Goal: Task Accomplishment & Management: Manage account settings

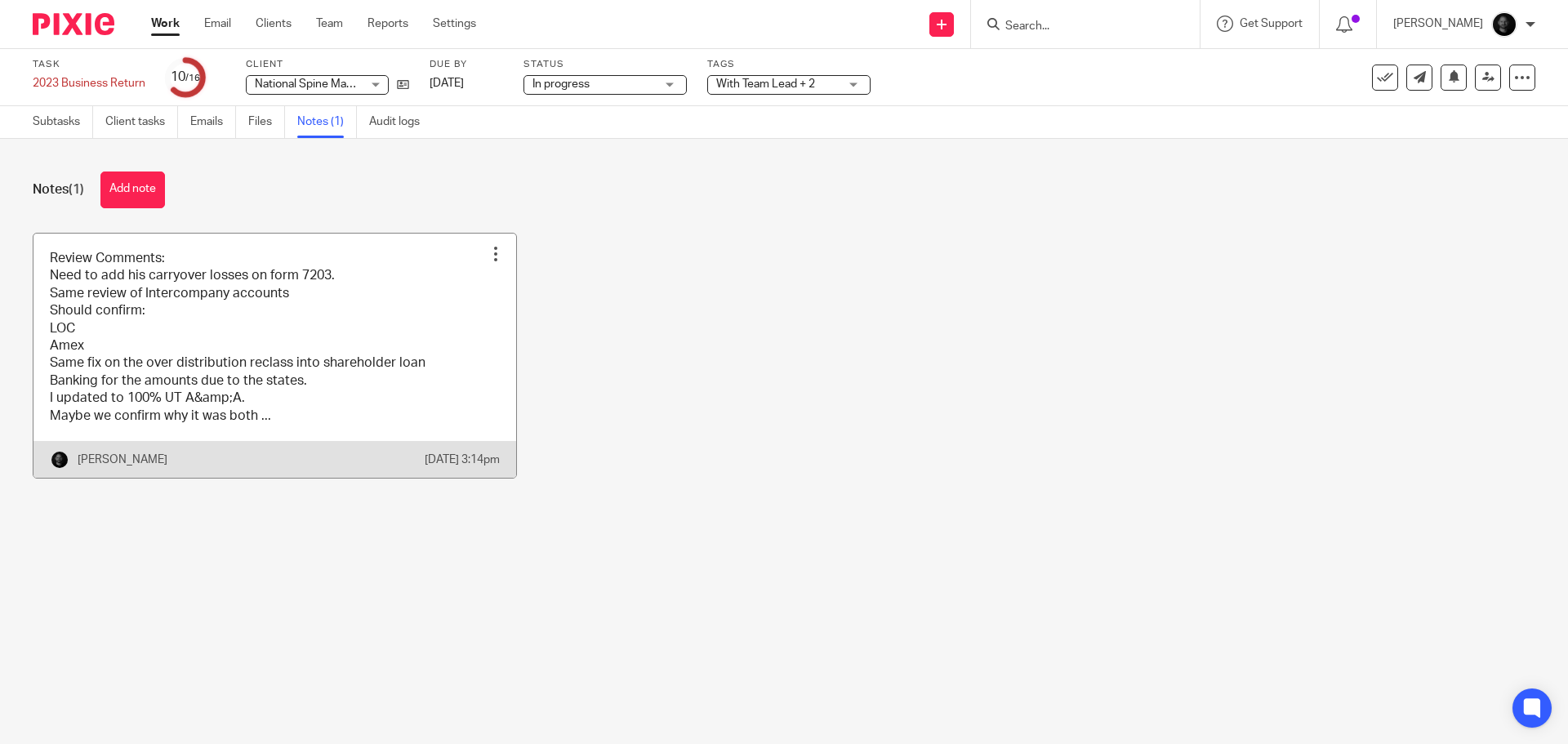
click at [260, 366] on link at bounding box center [274, 355] width 482 height 244
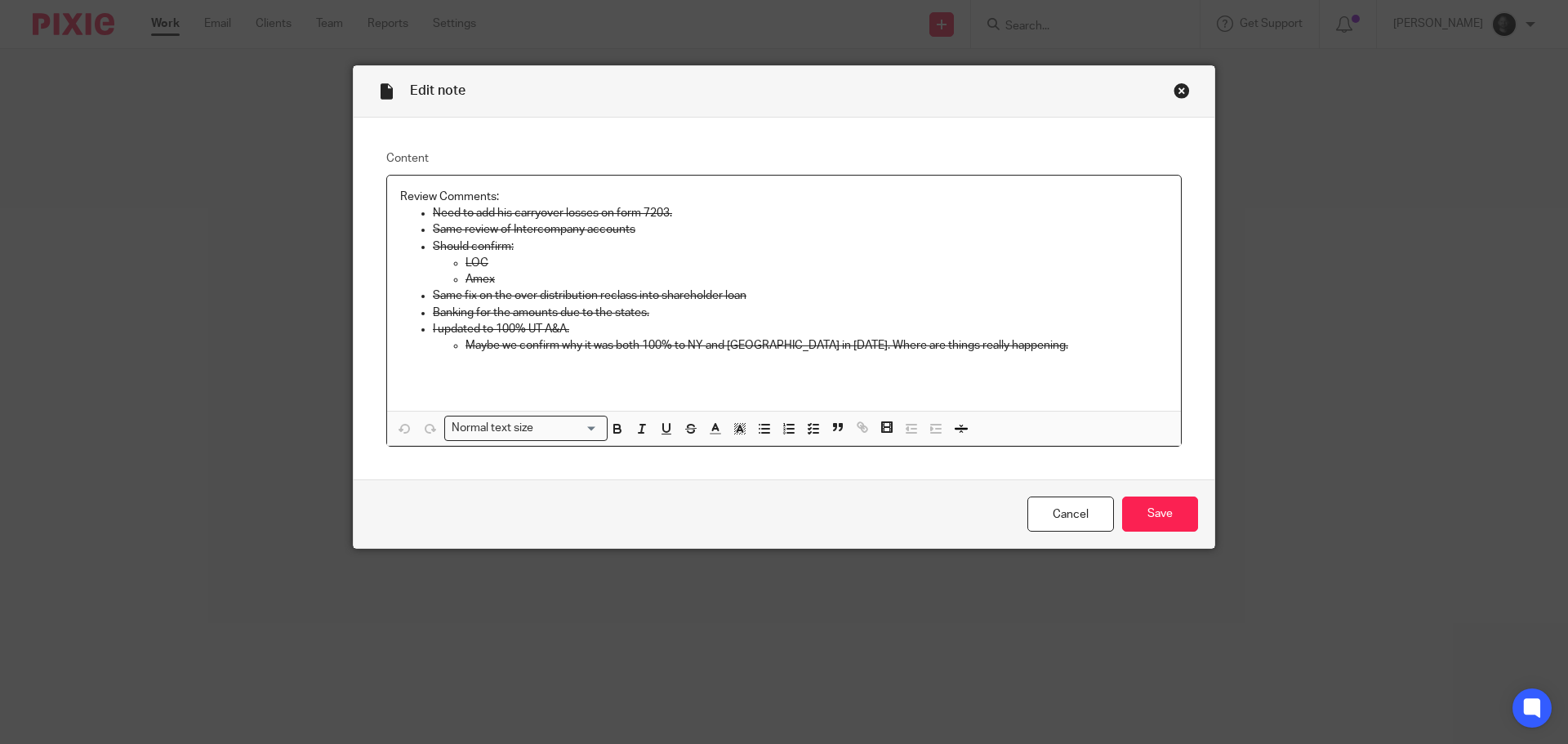
click at [1182, 90] on div "Close this dialog window" at bounding box center [1182, 91] width 17 height 17
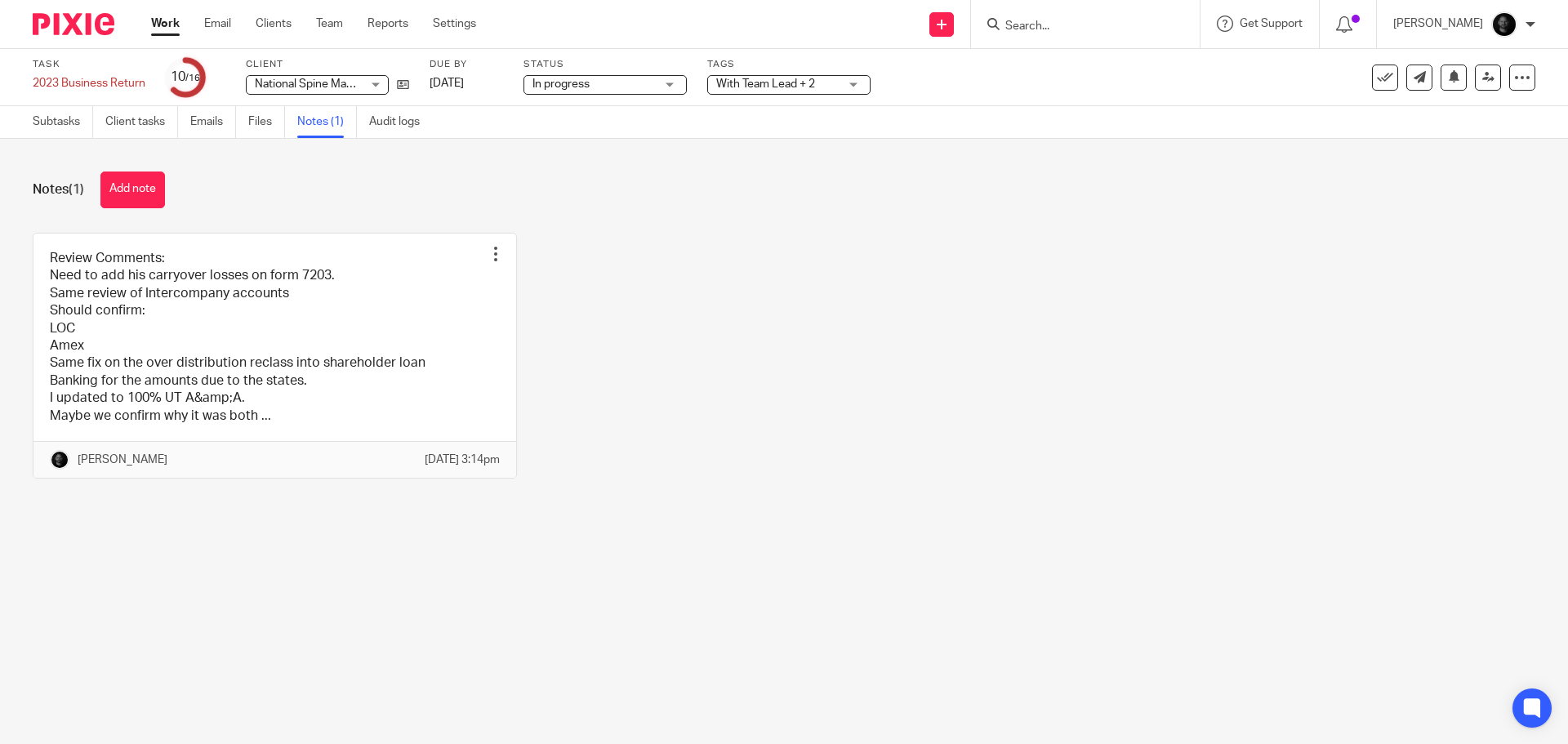
click at [793, 86] on span "With Team Lead + 2" at bounding box center [765, 84] width 99 height 11
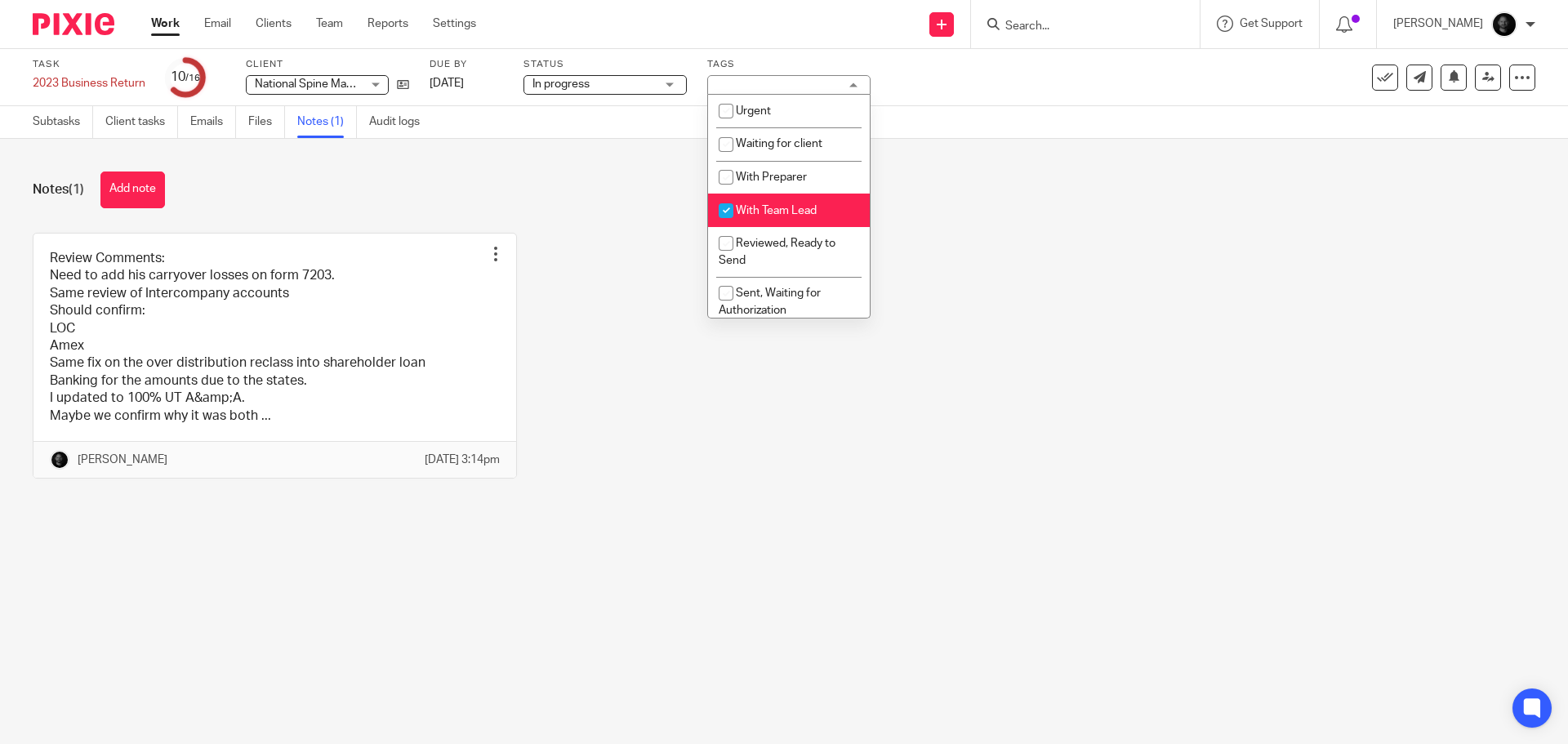
click at [768, 213] on span "With Team Lead" at bounding box center [776, 211] width 81 height 11
checkbox input "false"
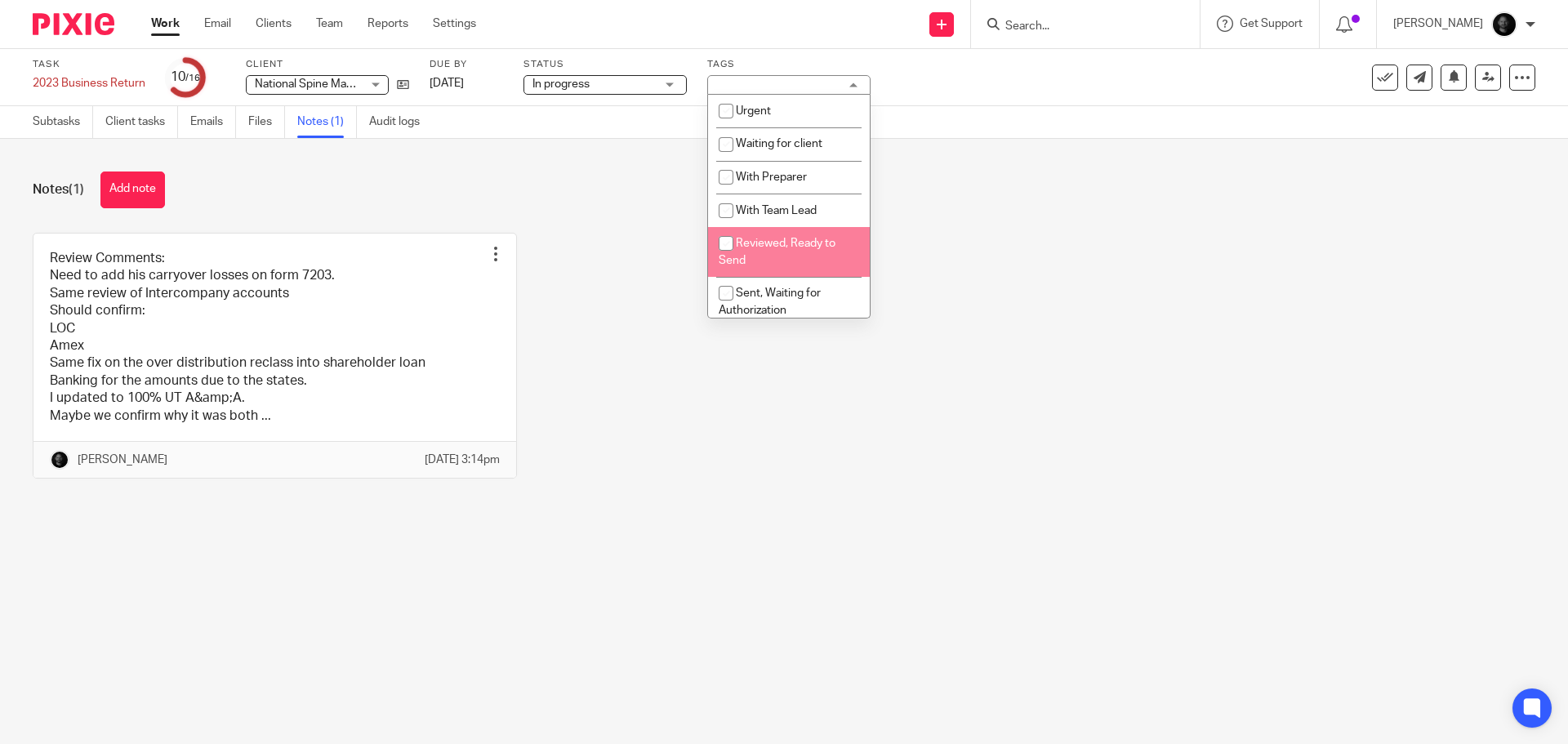
click at [773, 251] on li "Reviewed, Ready to Send" at bounding box center [789, 252] width 162 height 50
checkbox input "true"
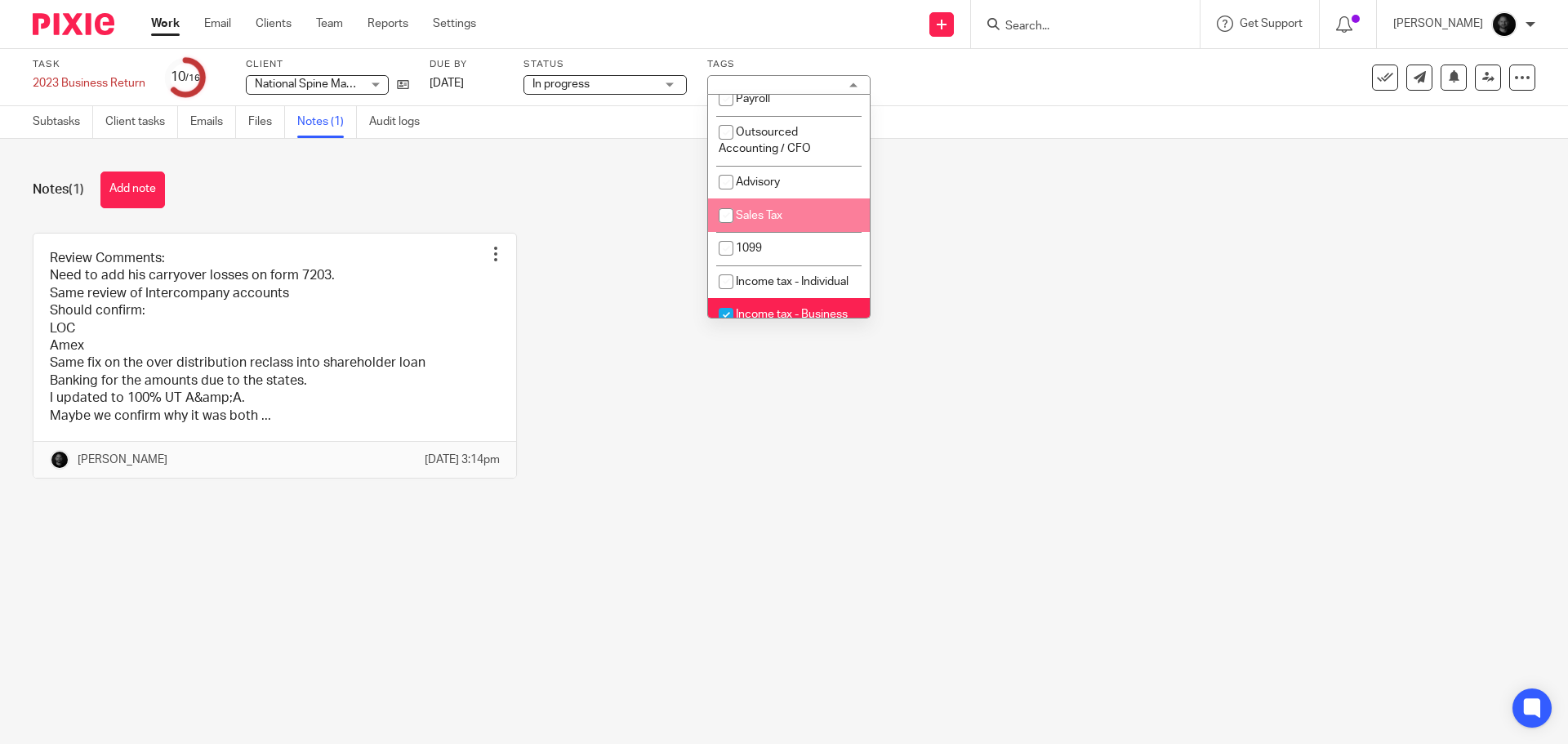
scroll to position [507, 0]
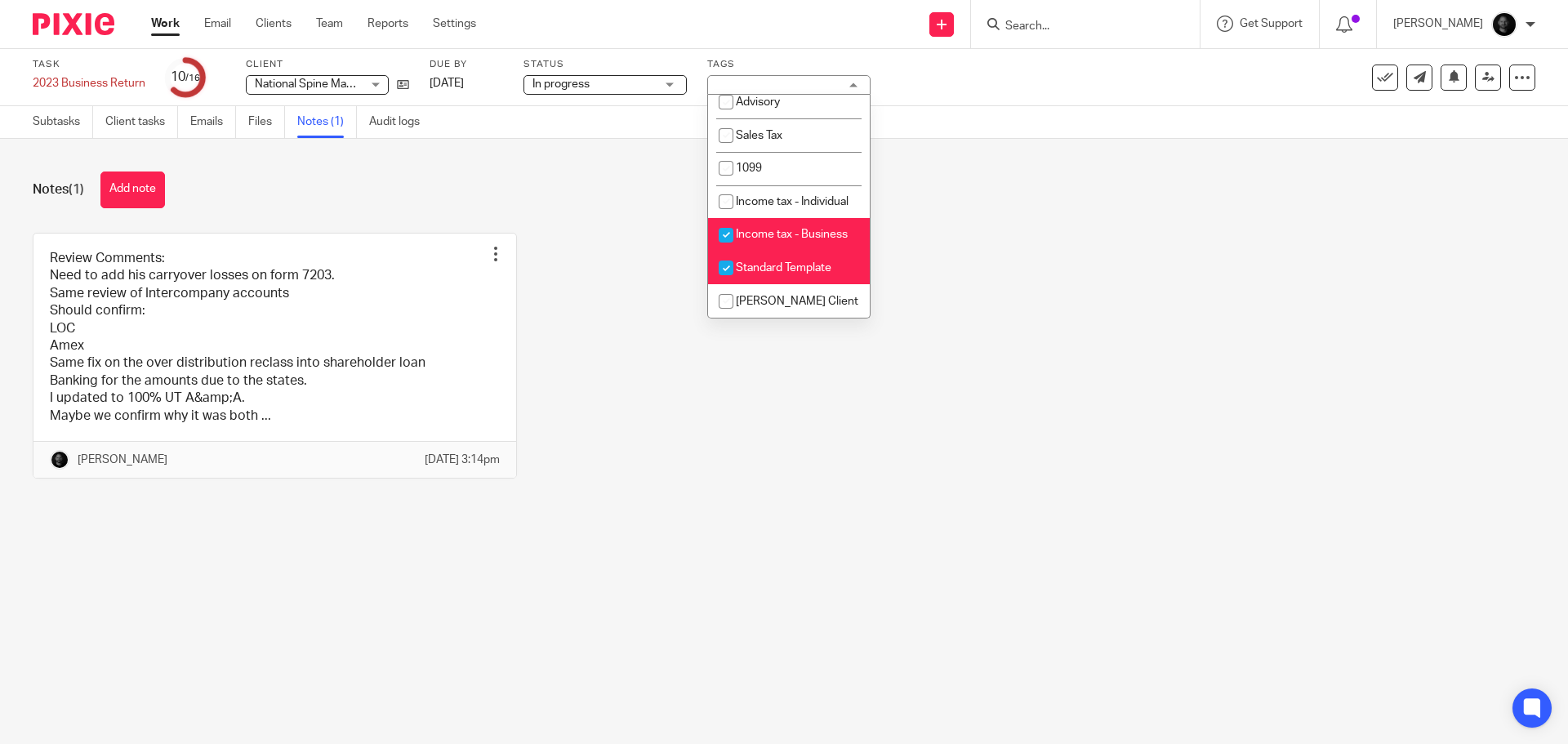
click at [769, 271] on span "Standard Template" at bounding box center [784, 268] width 96 height 11
checkbox input "false"
click at [596, 343] on div "Review Comments: Need to add his carryover losses on form 7203. Same review of …" at bounding box center [772, 368] width 1528 height 271
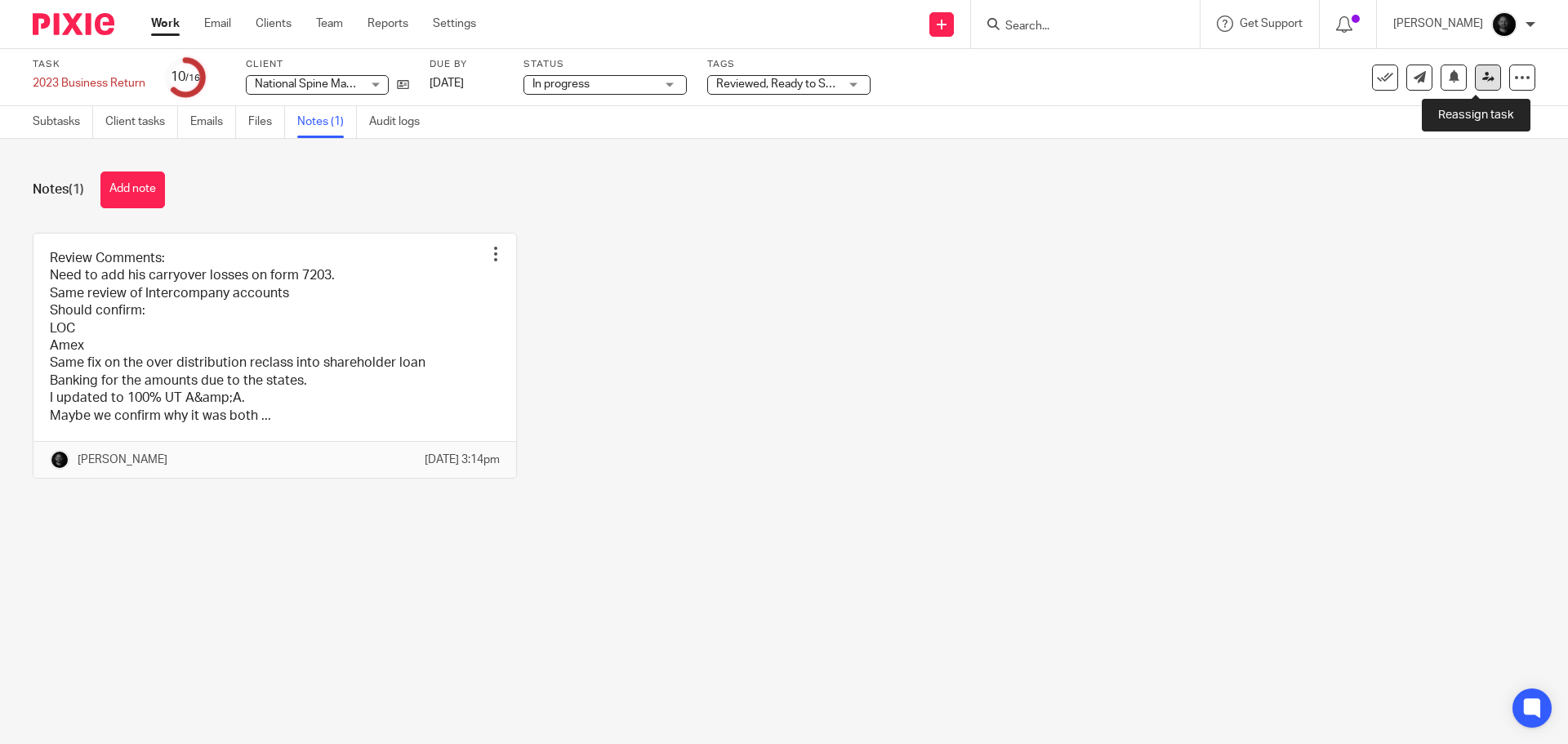
click at [1475, 87] on link at bounding box center [1488, 77] width 26 height 26
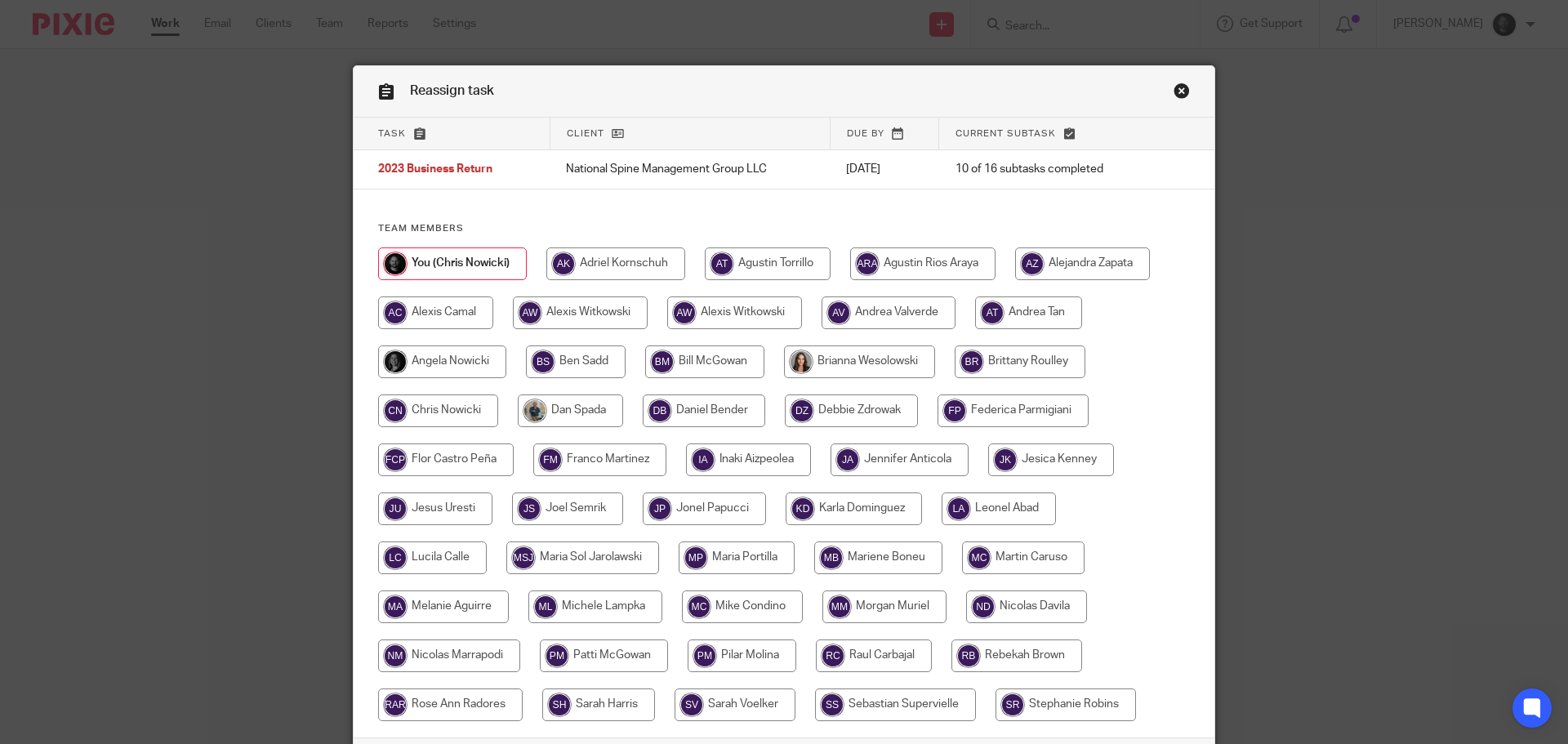
click at [580, 312] on input "radio" at bounding box center [580, 312] width 134 height 32
radio input "true"
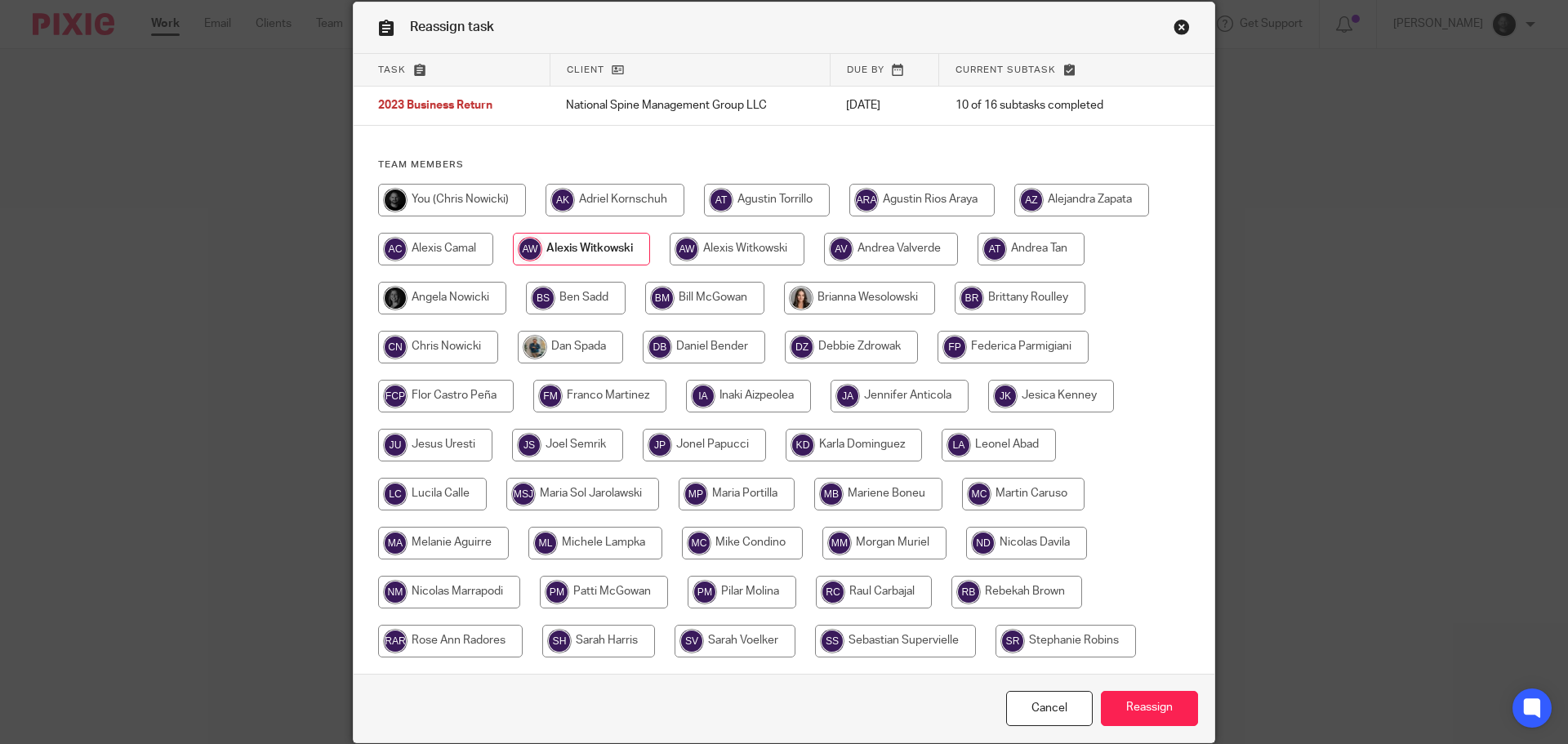
scroll to position [128, 0]
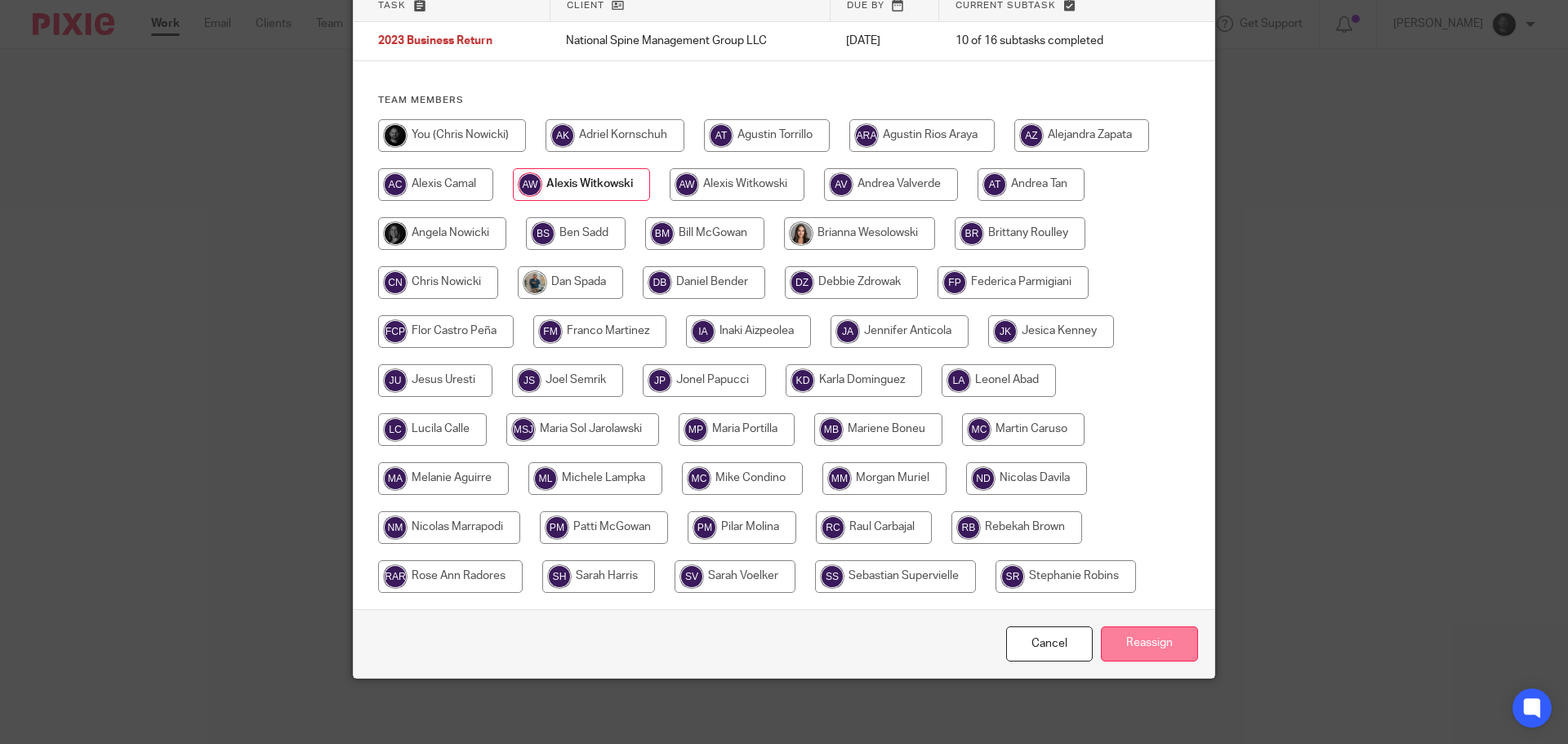
drag, startPoint x: 1151, startPoint y: 636, endPoint x: 1143, endPoint y: 634, distance: 8.2
click at [1150, 636] on input "Reassign" at bounding box center [1150, 644] width 98 height 35
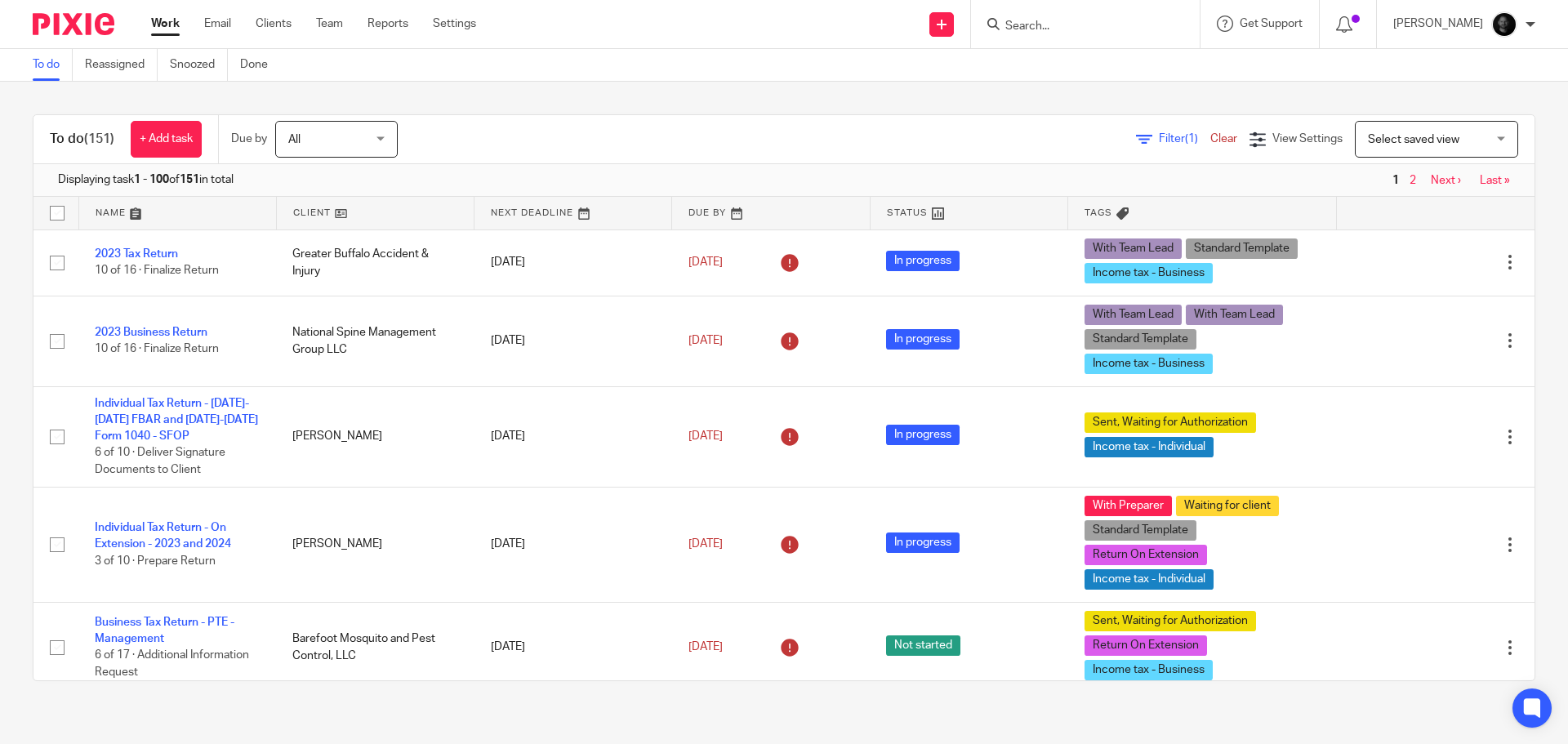
click at [1106, 24] on input "Search" at bounding box center [1077, 27] width 147 height 15
type input "gypd"
click at [1136, 65] on link at bounding box center [1139, 70] width 276 height 38
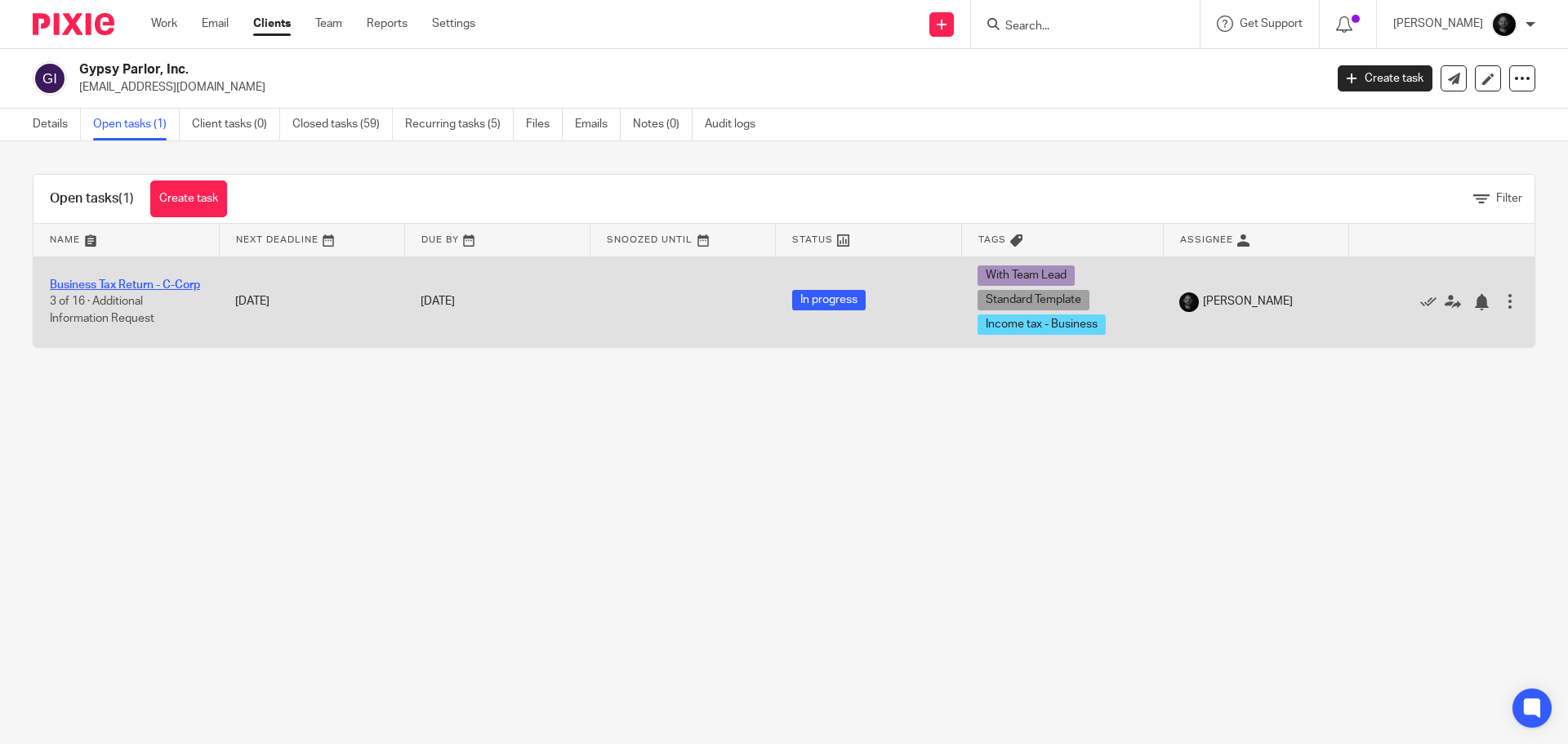
click at [137, 279] on link "Business Tax Return - C-Corp" at bounding box center [124, 285] width 150 height 11
